Goal: Transaction & Acquisition: Book appointment/travel/reservation

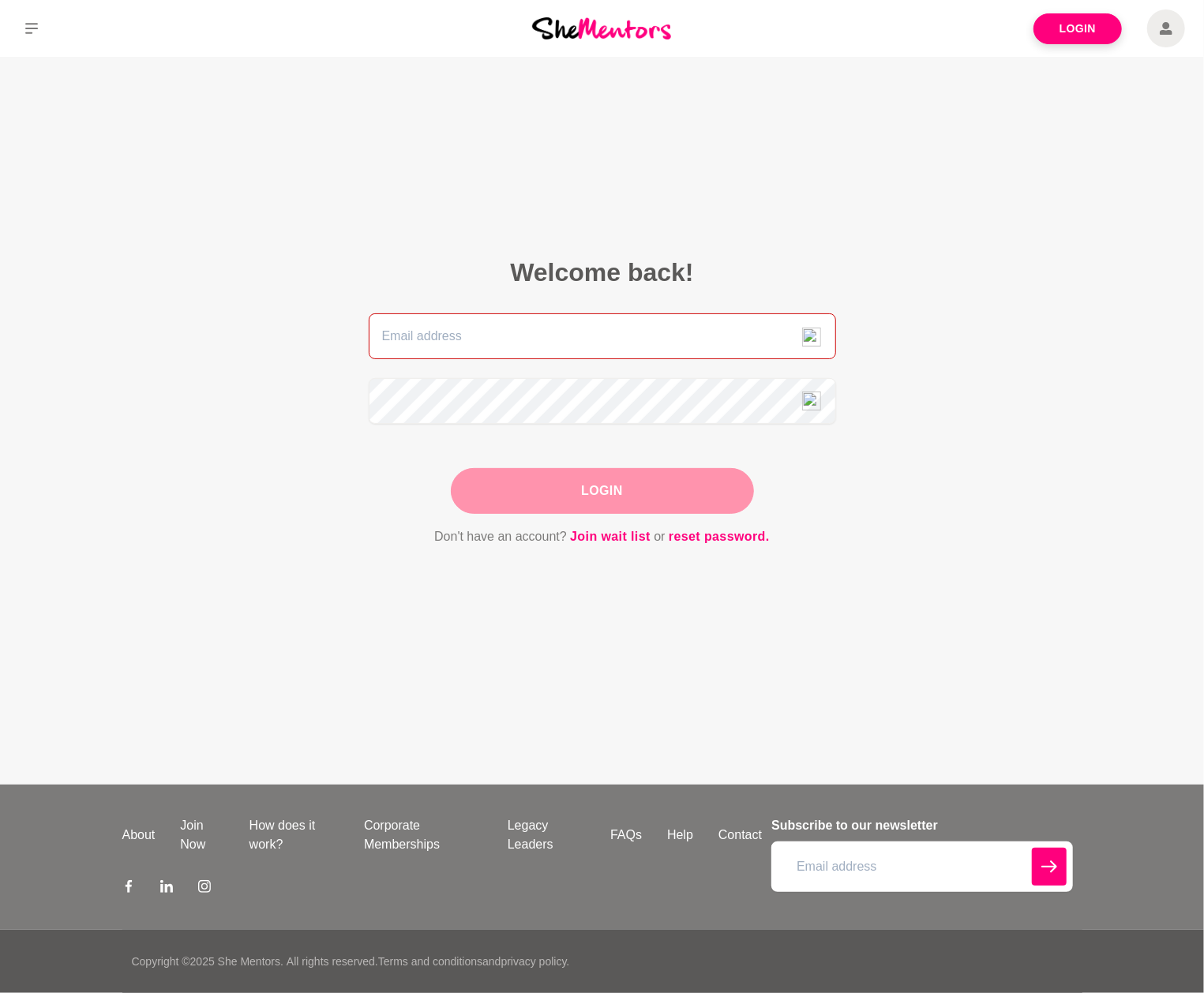
click at [617, 334] on input "email" at bounding box center [602, 336] width 467 height 46
type input "[PERSON_NAME][EMAIL_ADDRESS][DOMAIN_NAME]"
click at [614, 486] on button "Login" at bounding box center [602, 491] width 303 height 46
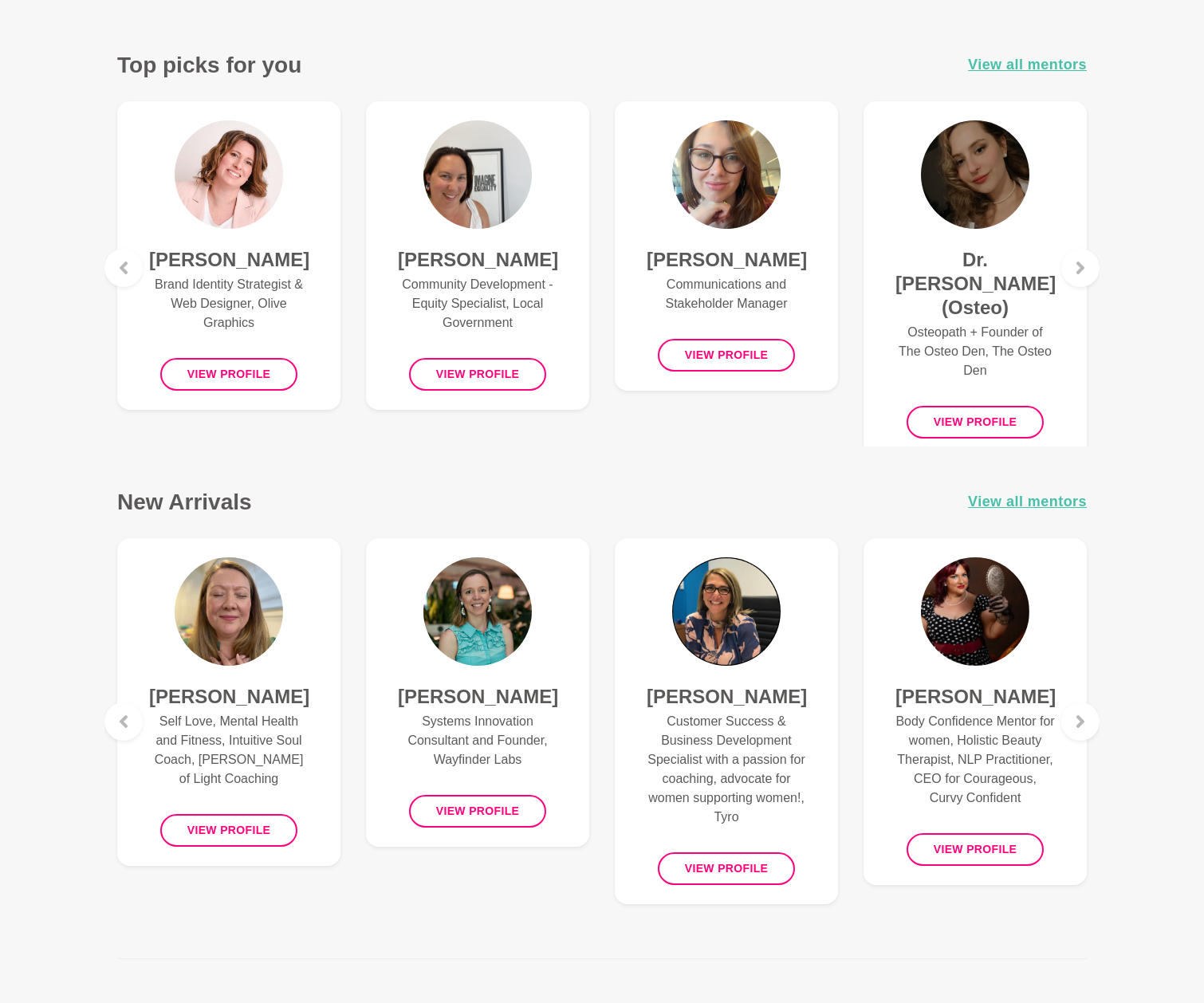
scroll to position [1095, 0]
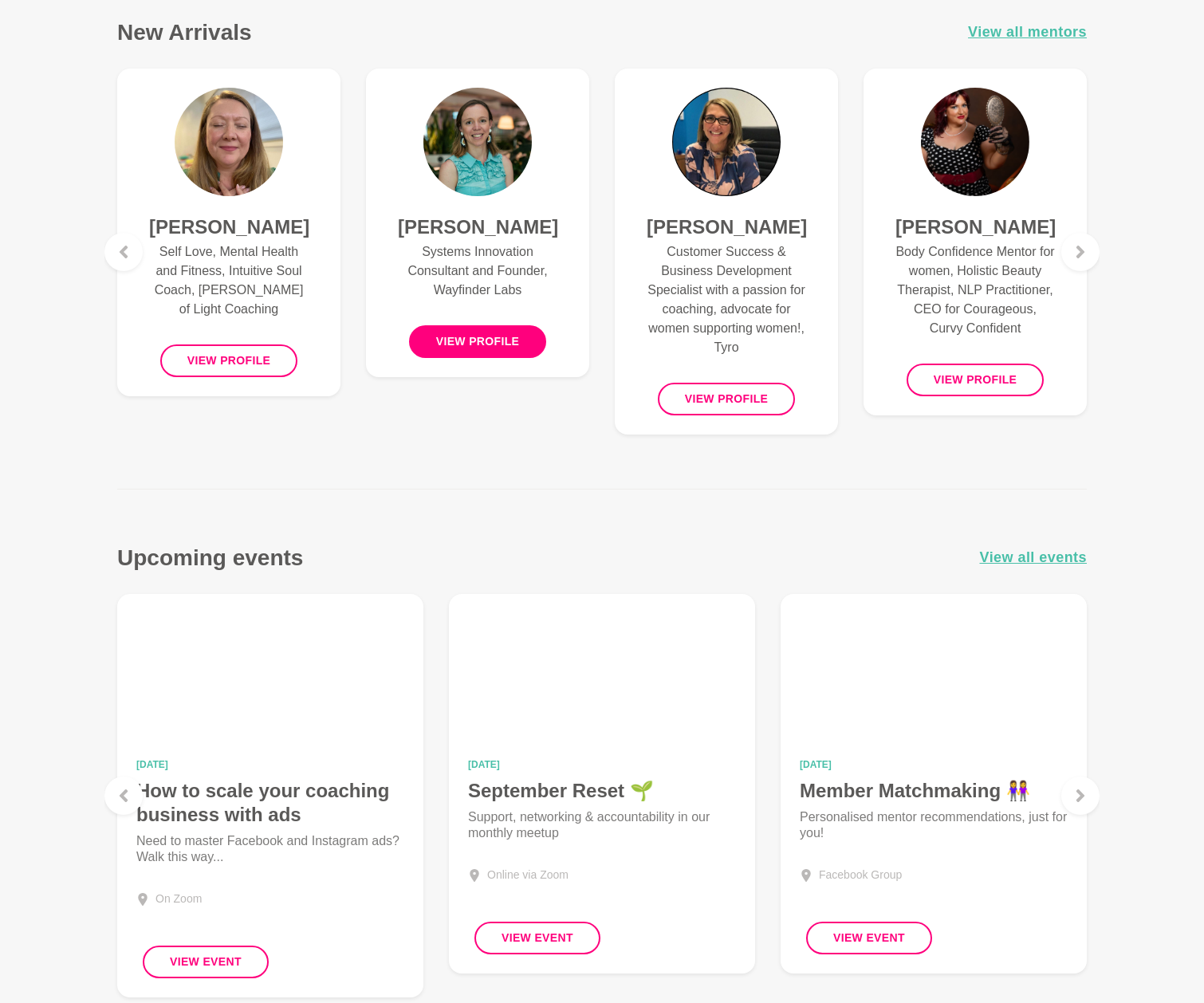
click at [480, 343] on button "View profile" at bounding box center [478, 341] width 138 height 33
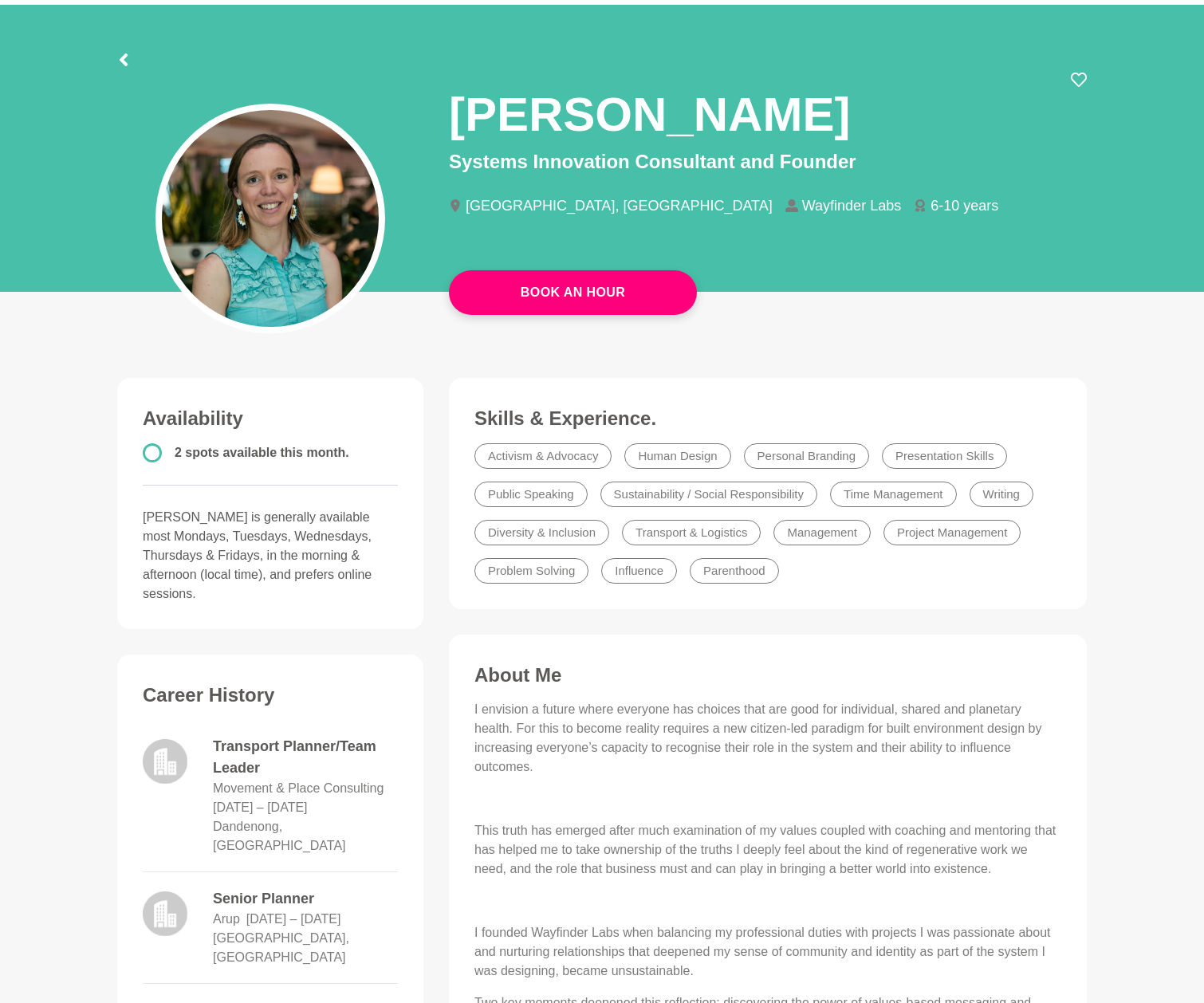
scroll to position [11, 0]
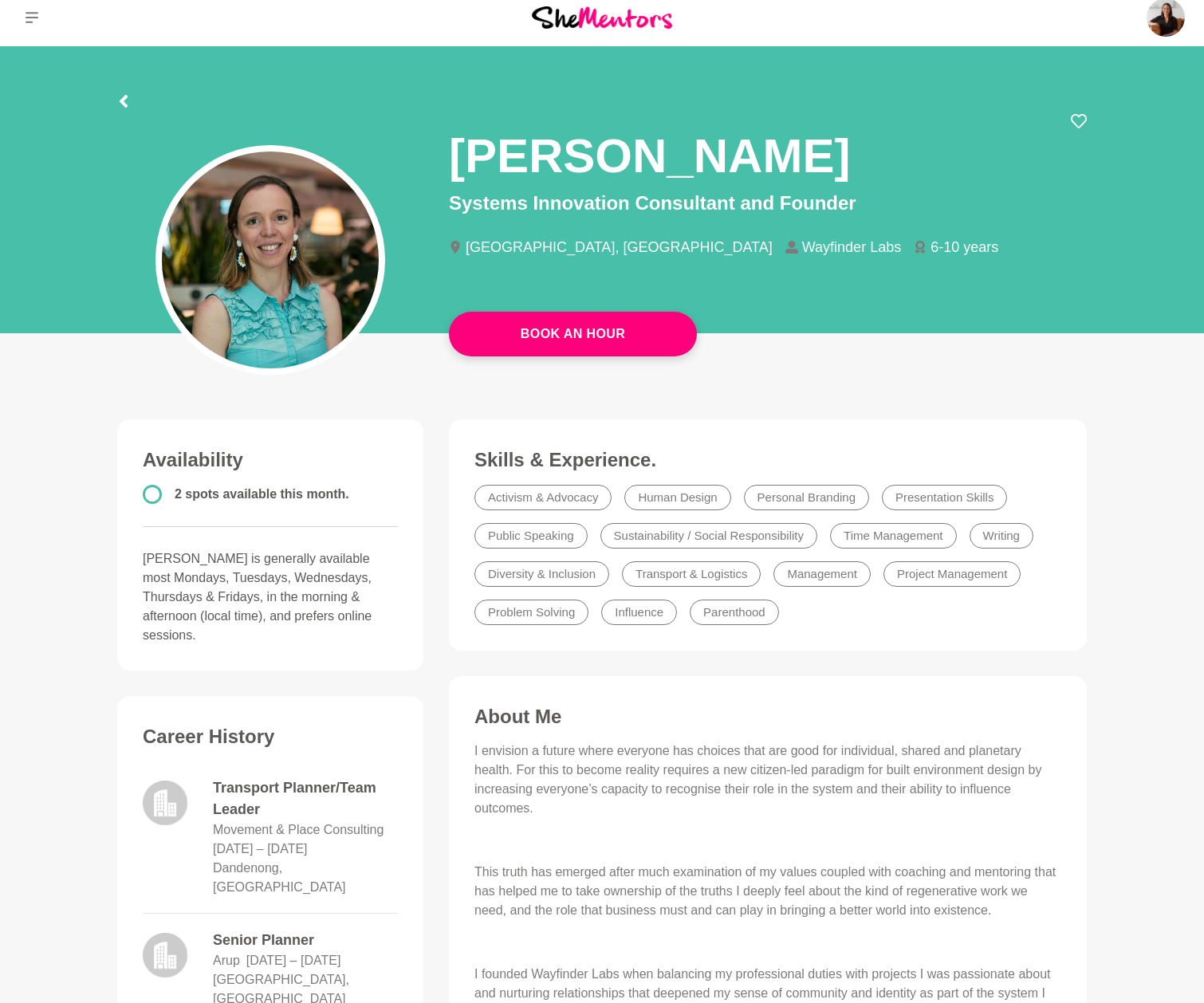
click at [586, 14] on img at bounding box center [602, 17] width 140 height 21
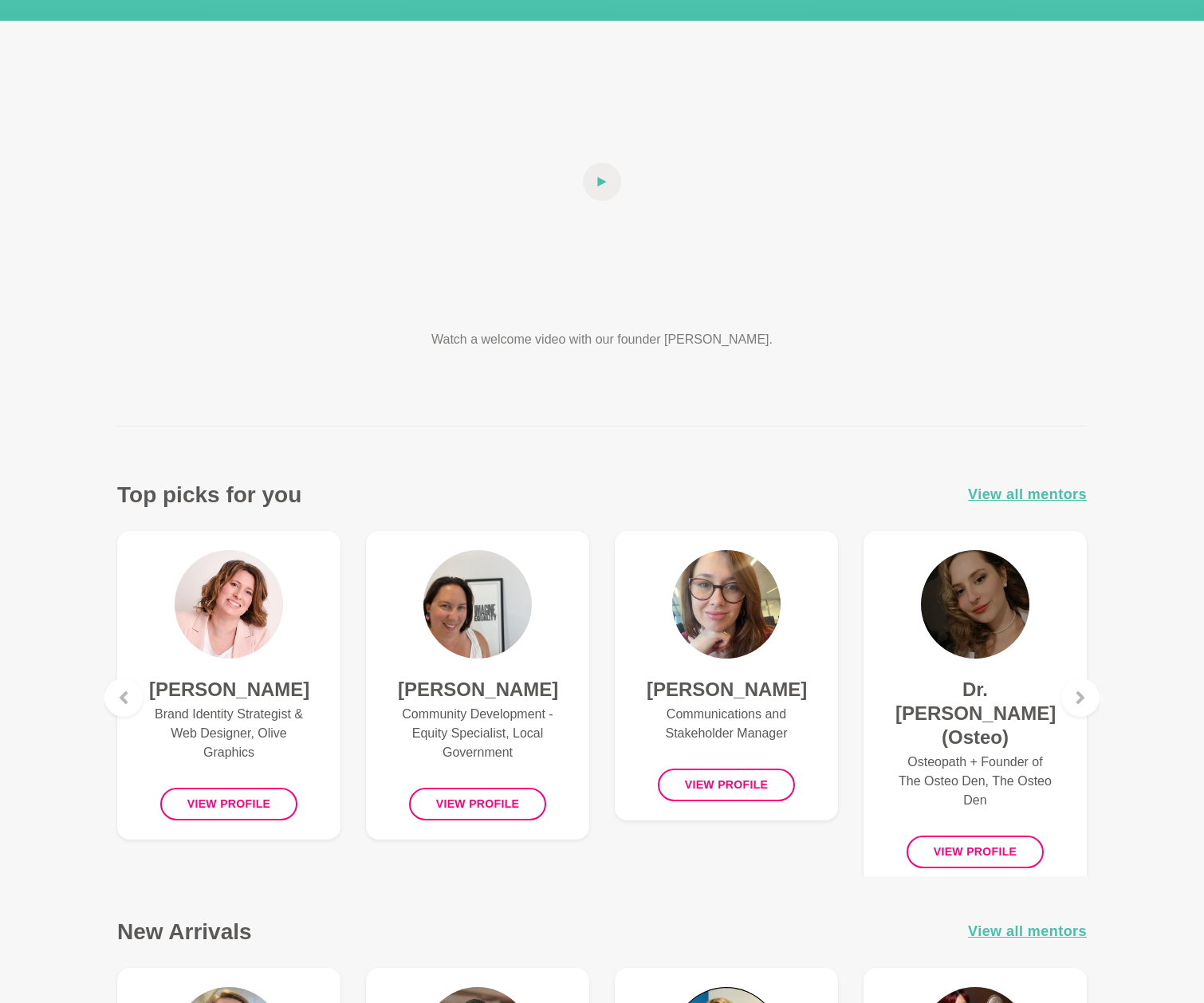
scroll to position [577, 0]
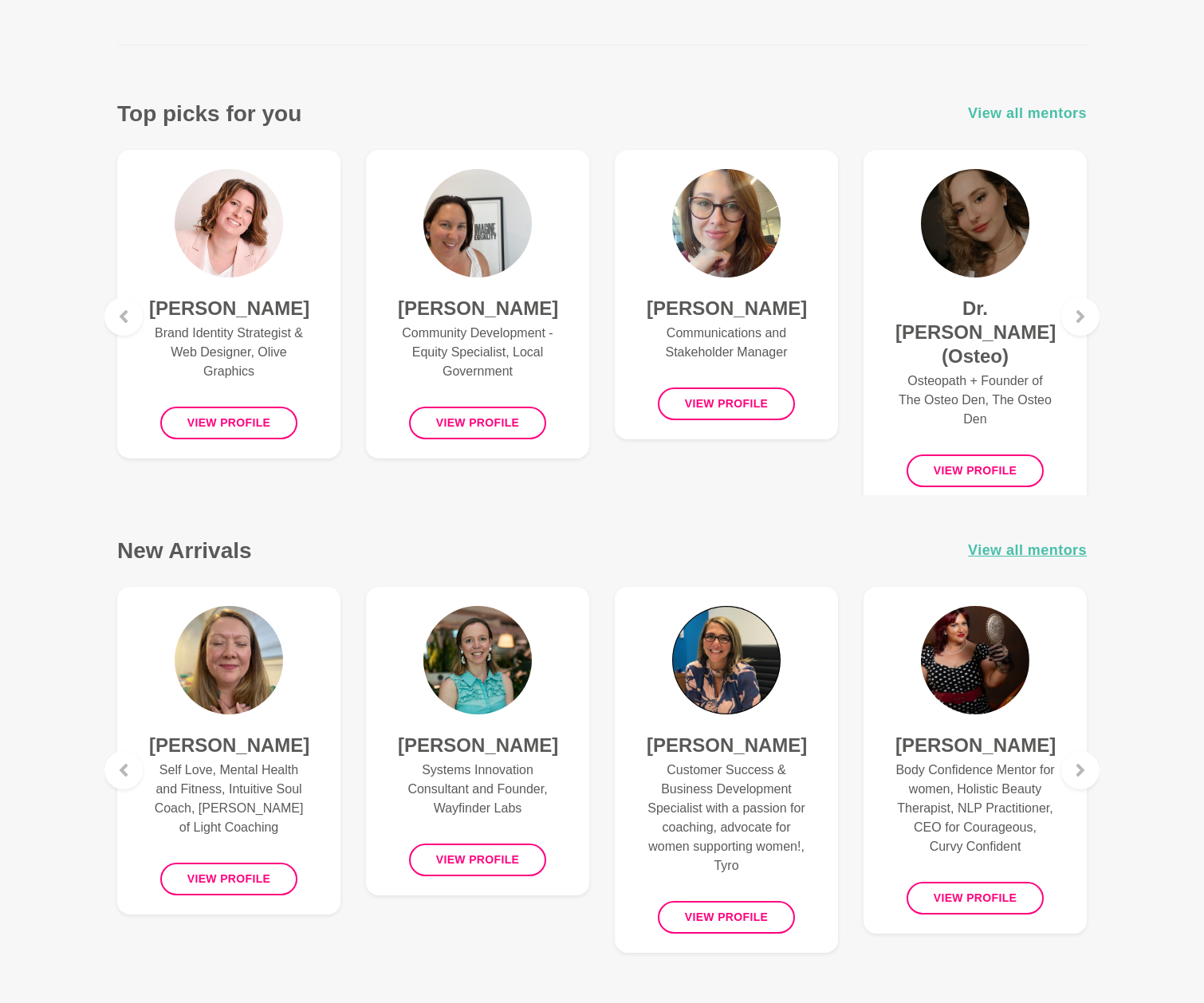
click at [1060, 113] on span "View all mentors" at bounding box center [1027, 114] width 118 height 23
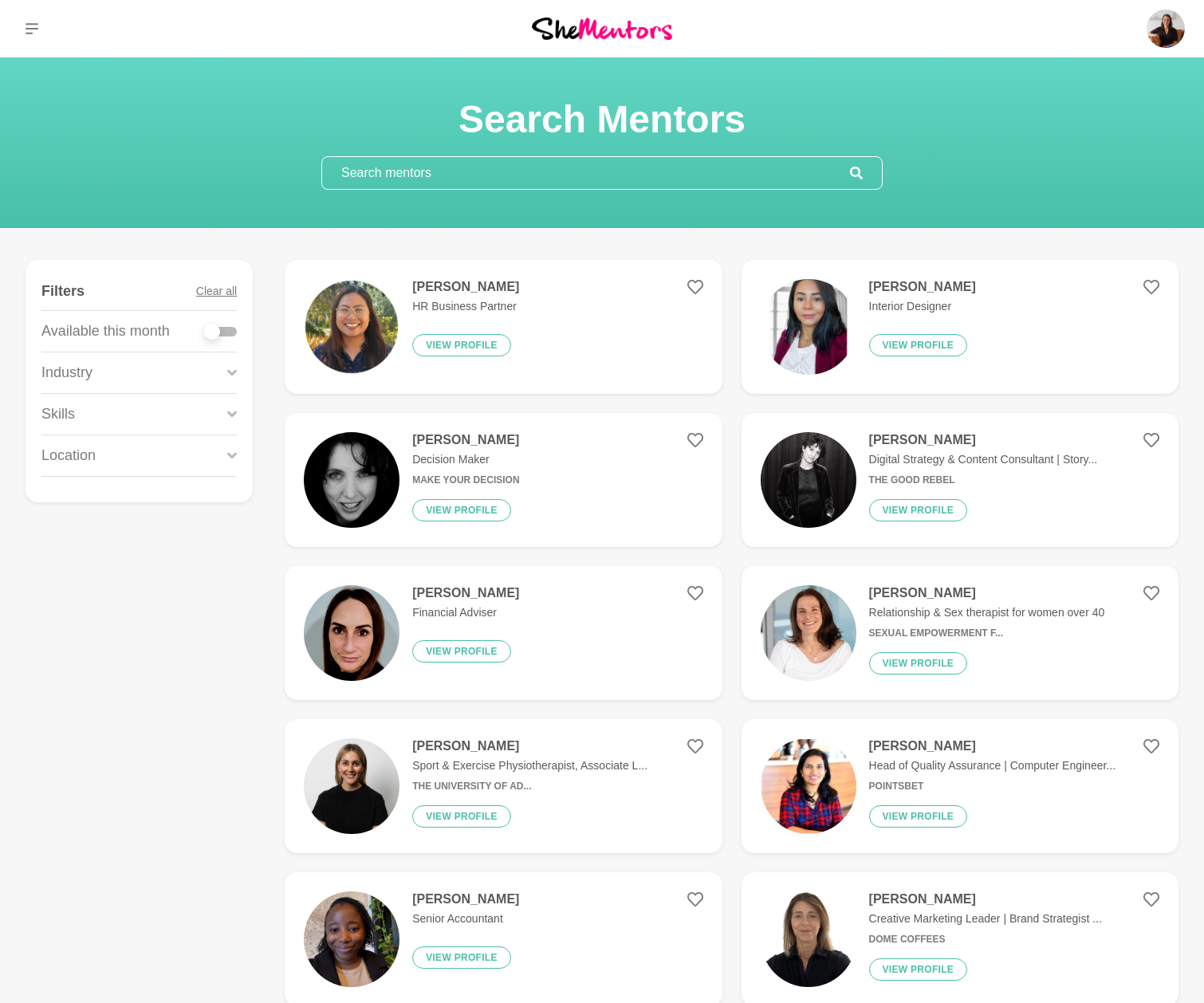
click at [230, 372] on icon at bounding box center [232, 372] width 10 height 7
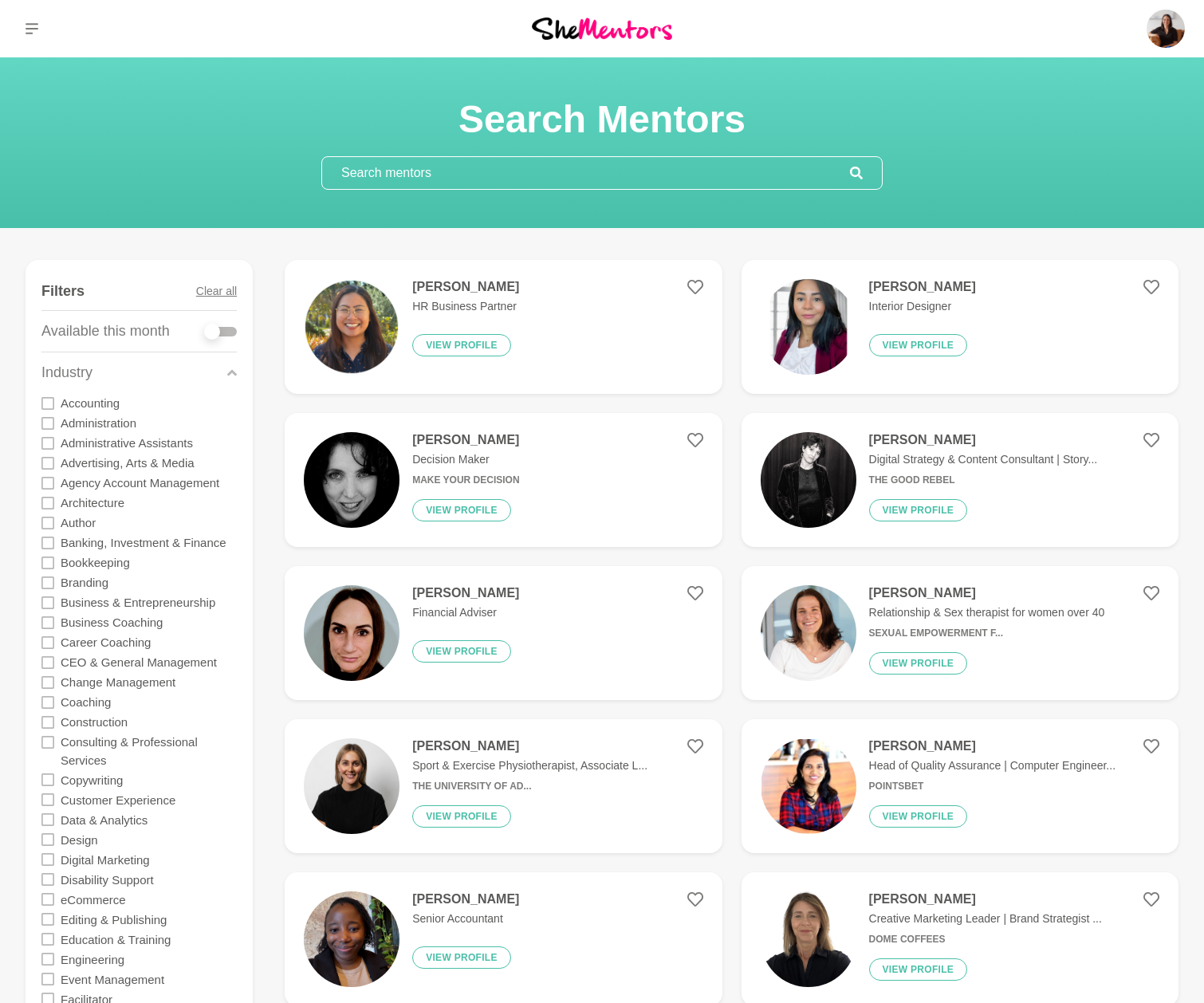
click at [48, 816] on icon at bounding box center [48, 820] width 13 height 13
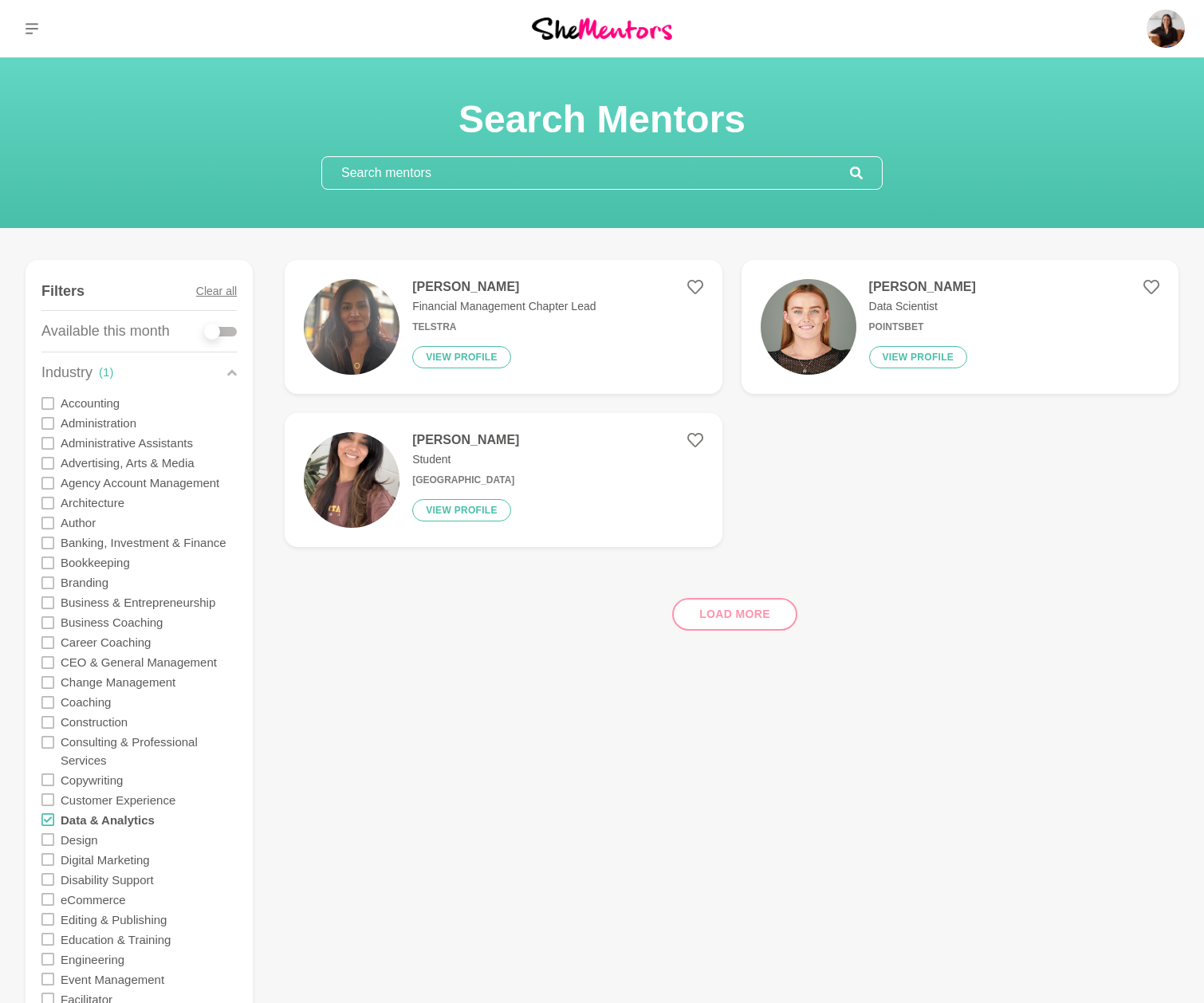
click at [941, 284] on h4 "[PERSON_NAME]" at bounding box center [922, 288] width 107 height 16
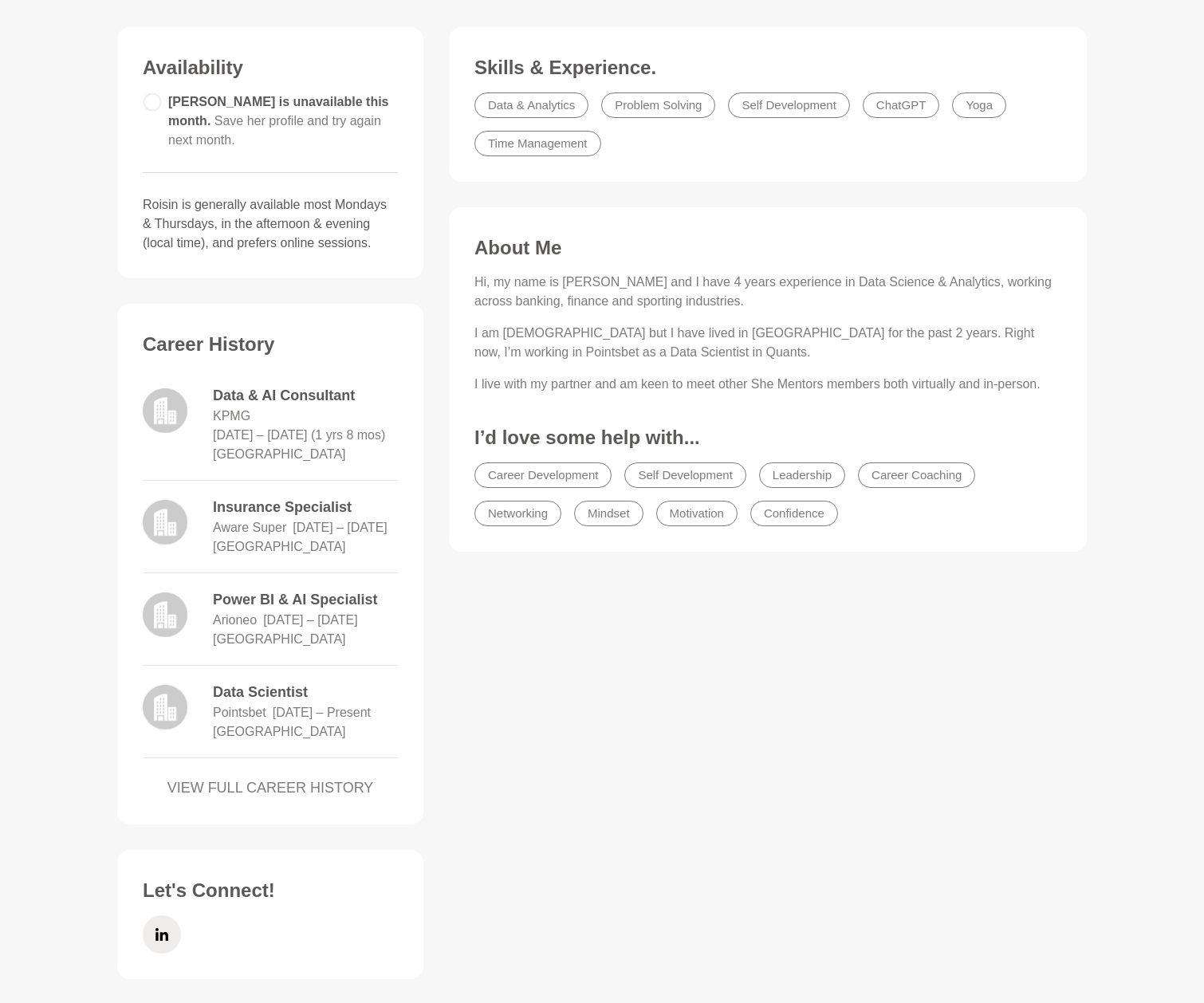
scroll to position [405, 0]
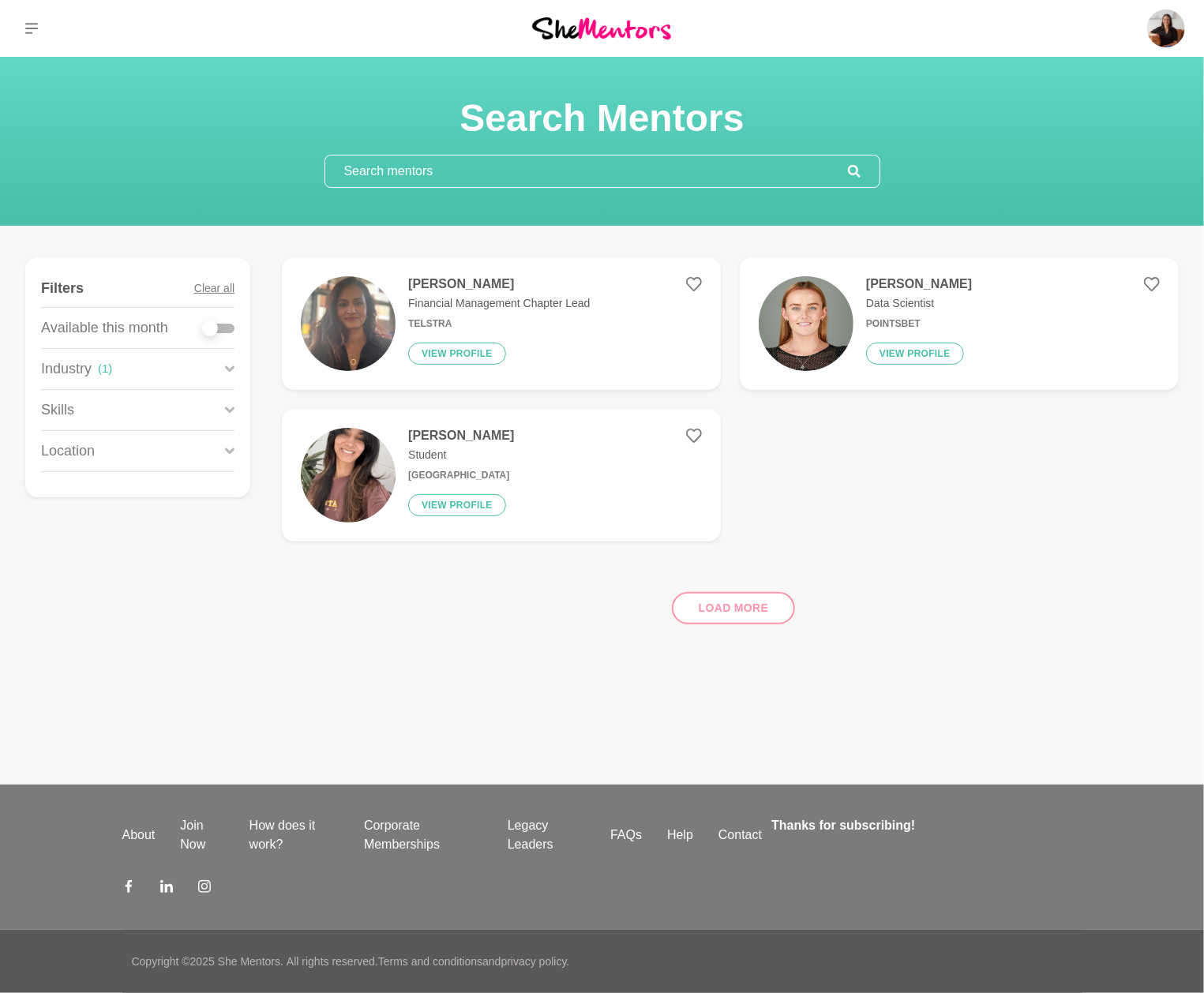
click at [435, 435] on h4 "[PERSON_NAME]" at bounding box center [461, 436] width 106 height 16
click at [439, 286] on h4 "[PERSON_NAME]" at bounding box center [499, 285] width 182 height 16
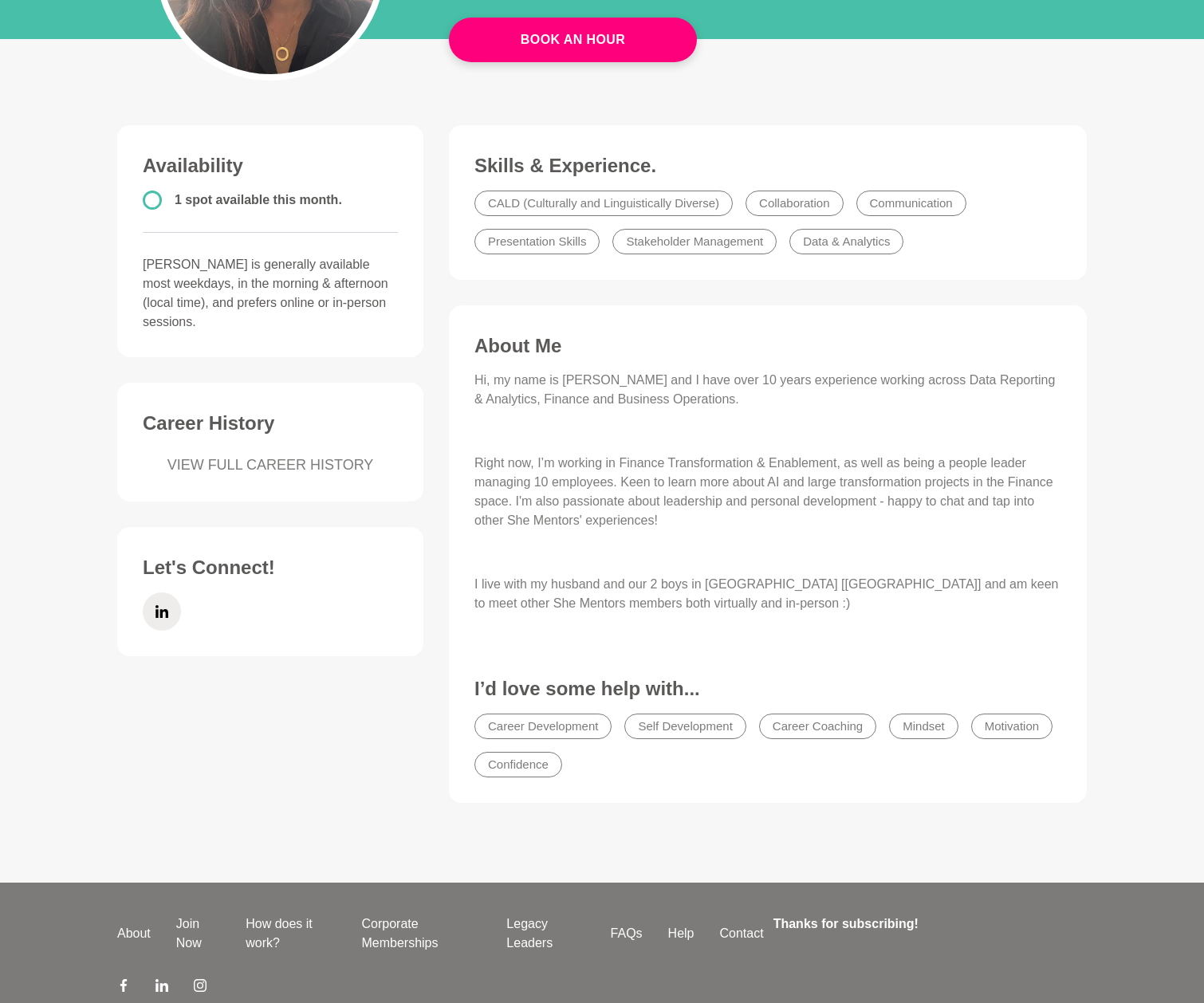
scroll to position [325, 0]
